Goal: Information Seeking & Learning: Compare options

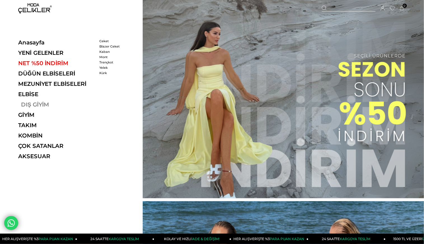
click at [43, 102] on link "DIŞ GİYİM" at bounding box center [56, 104] width 77 height 7
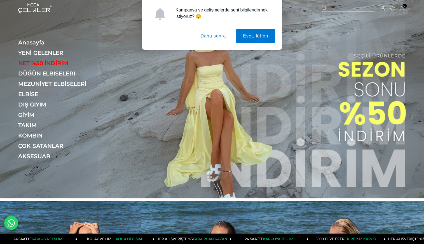
click at [219, 34] on button "Daha sonra" at bounding box center [213, 36] width 39 height 14
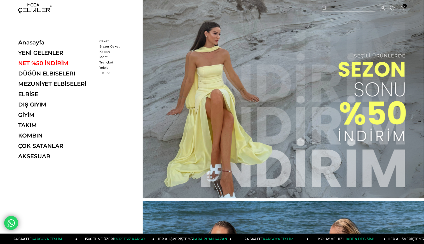
click at [104, 71] on link "Kürk" at bounding box center [115, 73] width 32 height 4
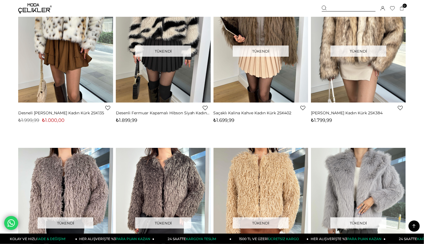
scroll to position [31, 0]
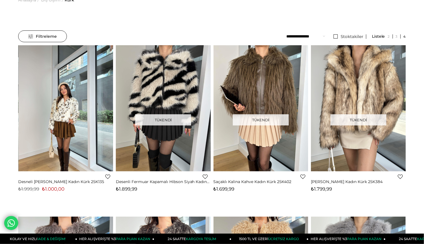
click at [77, 114] on img at bounding box center [65, 108] width 95 height 126
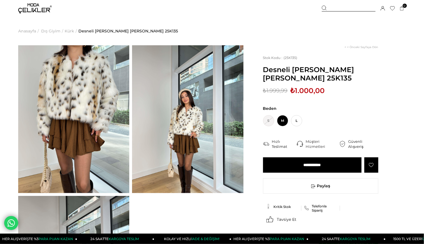
click at [80, 110] on img at bounding box center [73, 119] width 111 height 148
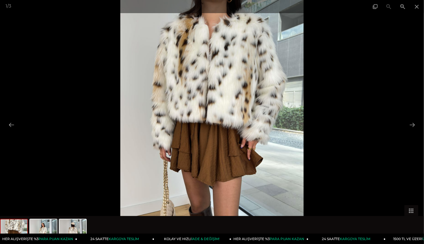
click at [171, 116] on img at bounding box center [211, 122] width 183 height 244
click at [211, 107] on img at bounding box center [211, 122] width 183 height 244
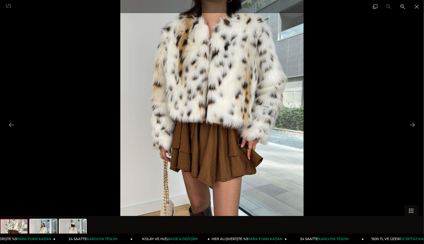
click at [63, 234] on link "24 SAATTE KARGOYA TESLİM" at bounding box center [93, 239] width 77 height 10
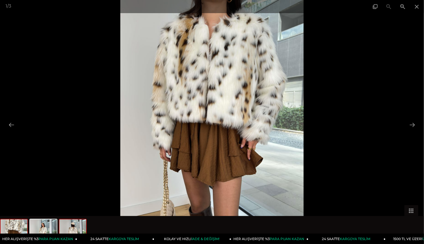
click at [71, 228] on img at bounding box center [72, 230] width 27 height 21
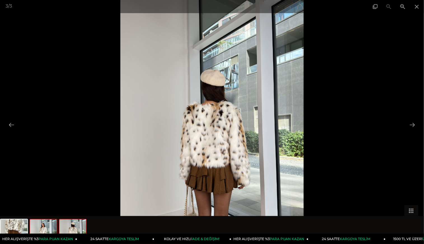
click at [52, 228] on img at bounding box center [43, 230] width 27 height 21
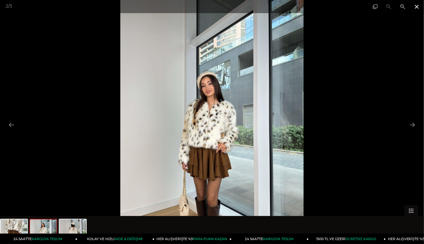
click at [418, 6] on span at bounding box center [417, 6] width 14 height 13
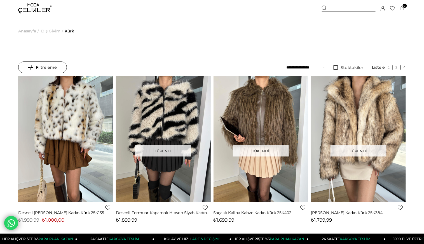
scroll to position [20, 0]
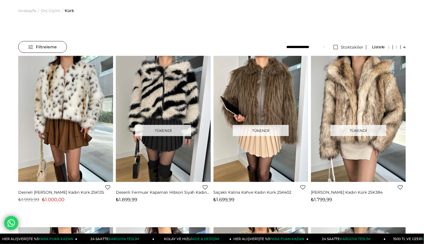
click at [51, 10] on span "Dış Giyim" at bounding box center [50, 10] width 19 height 29
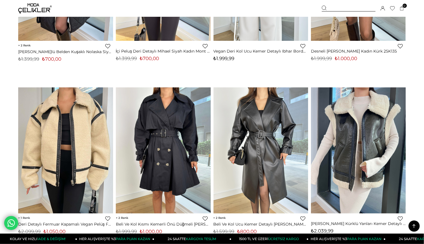
scroll to position [1026, 0]
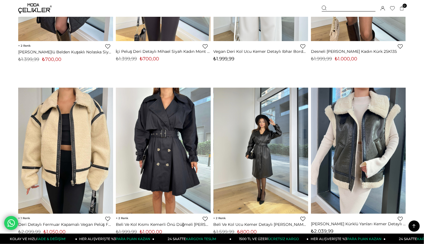
click at [260, 133] on img at bounding box center [260, 151] width 95 height 126
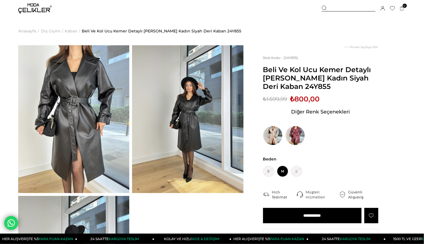
click at [187, 123] on img at bounding box center [187, 119] width 111 height 148
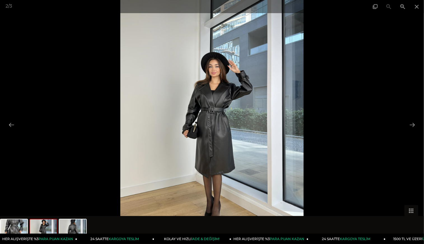
click at [225, 128] on img at bounding box center [211, 122] width 183 height 244
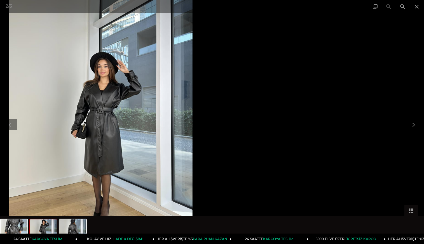
drag, startPoint x: 225, startPoint y: 128, endPoint x: 34, endPoint y: 151, distance: 192.5
click at [53, 153] on img at bounding box center [100, 122] width 183 height 244
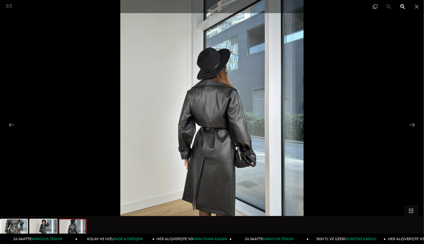
click at [401, 6] on span at bounding box center [403, 6] width 14 height 13
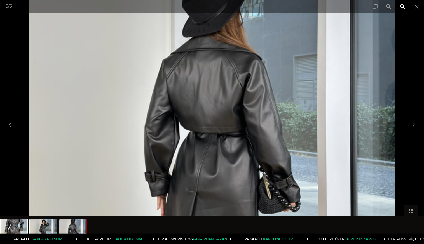
click at [401, 6] on span at bounding box center [403, 6] width 14 height 13
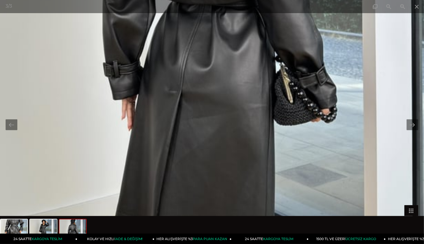
drag, startPoint x: 320, startPoint y: 138, endPoint x: 312, endPoint y: 9, distance: 129.2
click at [312, 9] on div "3 / 3" at bounding box center [212, 122] width 424 height 244
click at [417, 10] on span at bounding box center [417, 6] width 14 height 13
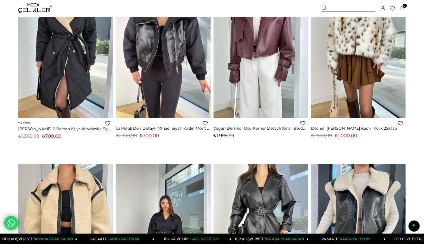
scroll to position [934, 0]
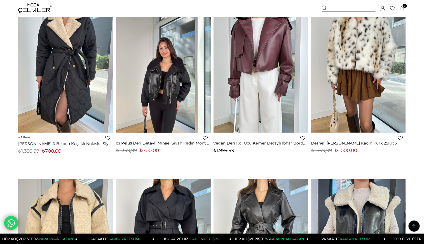
click at [173, 97] on div at bounding box center [115, 70] width 379 height 126
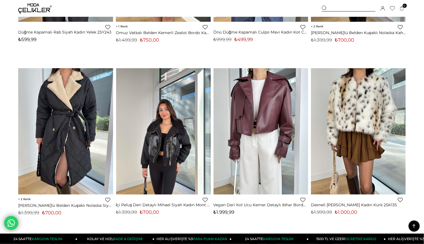
scroll to position [872, 0]
click at [167, 125] on img at bounding box center [163, 132] width 95 height 126
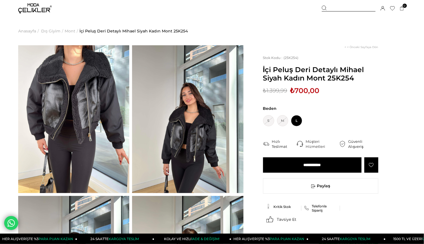
scroll to position [186, 0]
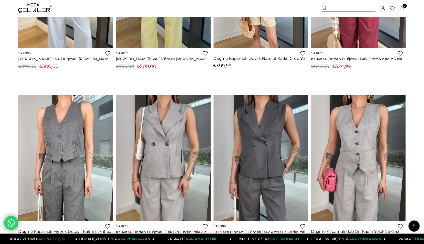
scroll to position [574, 0]
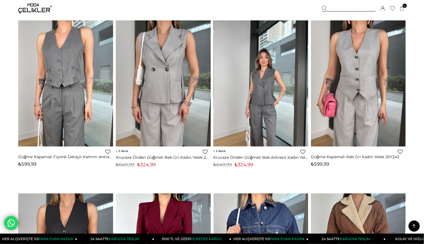
click at [276, 114] on img at bounding box center [260, 83] width 95 height 126
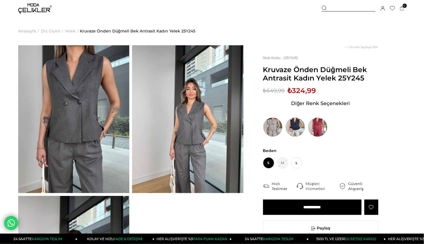
click at [298, 133] on img at bounding box center [295, 127] width 20 height 20
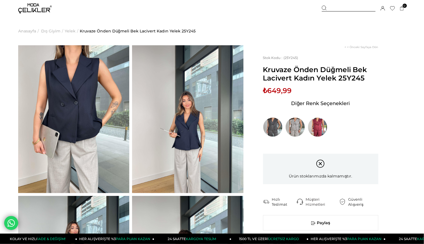
click at [40, 7] on img at bounding box center [35, 8] width 34 height 10
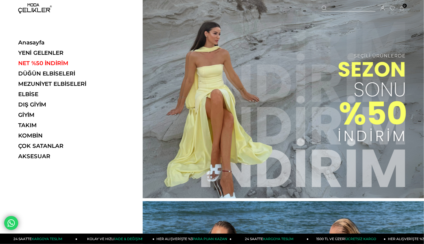
click at [107, 39] on div "Anasayfa YENİ GELENLER NET %50 İNDİRİM DÜĞÜN ELBİSELERİ MEZUNİYET ELBİSELERİ EL…" at bounding box center [71, 122] width 143 height 244
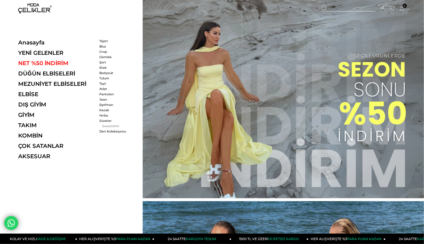
click at [106, 124] on link "Sweatshirt" at bounding box center [115, 126] width 32 height 4
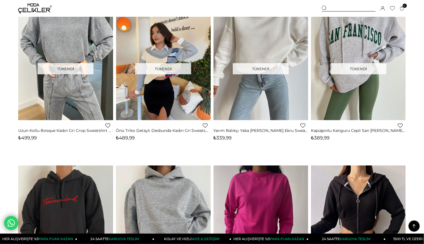
scroll to position [715, 0]
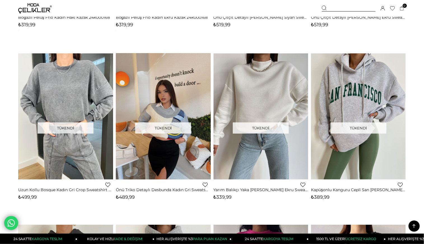
click at [28, 10] on img at bounding box center [35, 8] width 34 height 10
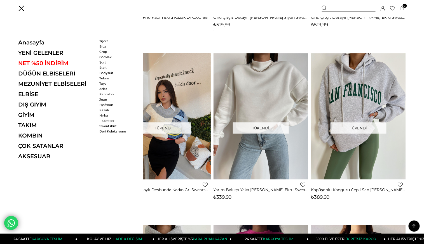
click at [107, 119] on link "Süveter" at bounding box center [115, 121] width 32 height 4
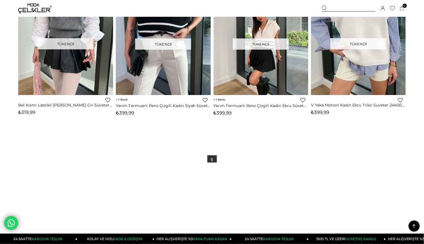
scroll to position [342, 0]
